Goal: Task Accomplishment & Management: Complete application form

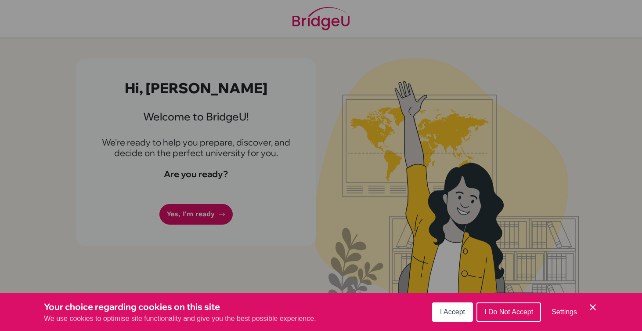
click at [215, 212] on div "Cookie Preferences" at bounding box center [321, 165] width 642 height 331
click at [215, 216] on div "Cookie Preferences" at bounding box center [321, 165] width 642 height 331
click at [461, 314] on span "I Accept" at bounding box center [452, 311] width 25 height 7
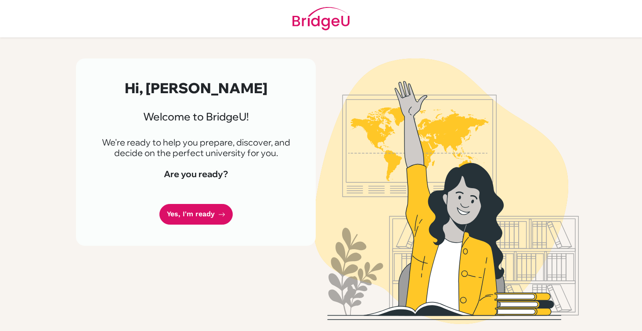
drag, startPoint x: 104, startPoint y: 139, endPoint x: 284, endPoint y: 158, distance: 180.2
click at [284, 158] on p "We're ready to help you prepare, discover, and decide on the perfect university…" at bounding box center [196, 147] width 198 height 21
click at [278, 158] on div at bounding box center [278, 158] width 0 height 0
click at [313, 206] on div "Hi, [PERSON_NAME] Welcome to [GEOGRAPHIC_DATA]! We're ready to help you prepare…" at bounding box center [196, 151] width 240 height 187
click at [205, 219] on link "Yes, I'm ready" at bounding box center [195, 214] width 73 height 21
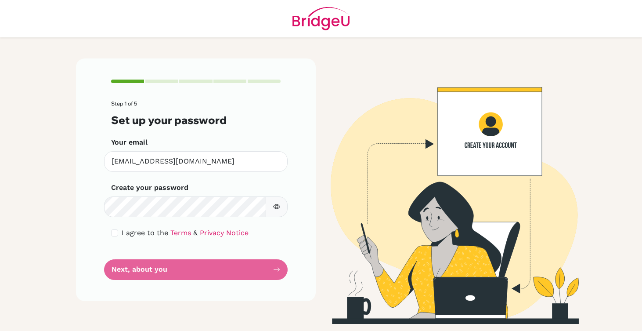
click at [328, 198] on img at bounding box center [446, 190] width 500 height 265
click at [117, 233] on input "checkbox" at bounding box center [114, 232] width 7 height 7
checkbox input "true"
click at [151, 219] on form "Step 1 of 5 Set up your password Your email 2024020@apis.ac.th Invalid email Cr…" at bounding box center [195, 190] width 169 height 179
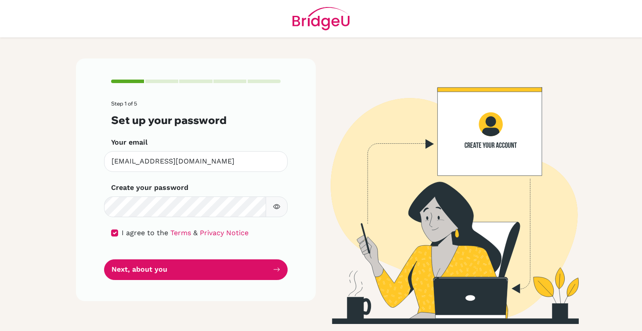
click at [281, 209] on button "button" at bounding box center [277, 206] width 22 height 21
click at [278, 207] on icon "button" at bounding box center [276, 206] width 7 height 7
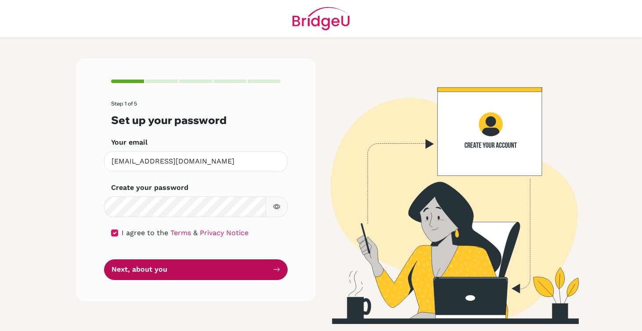
click at [224, 260] on button "Next, about you" at bounding box center [196, 269] width 184 height 21
